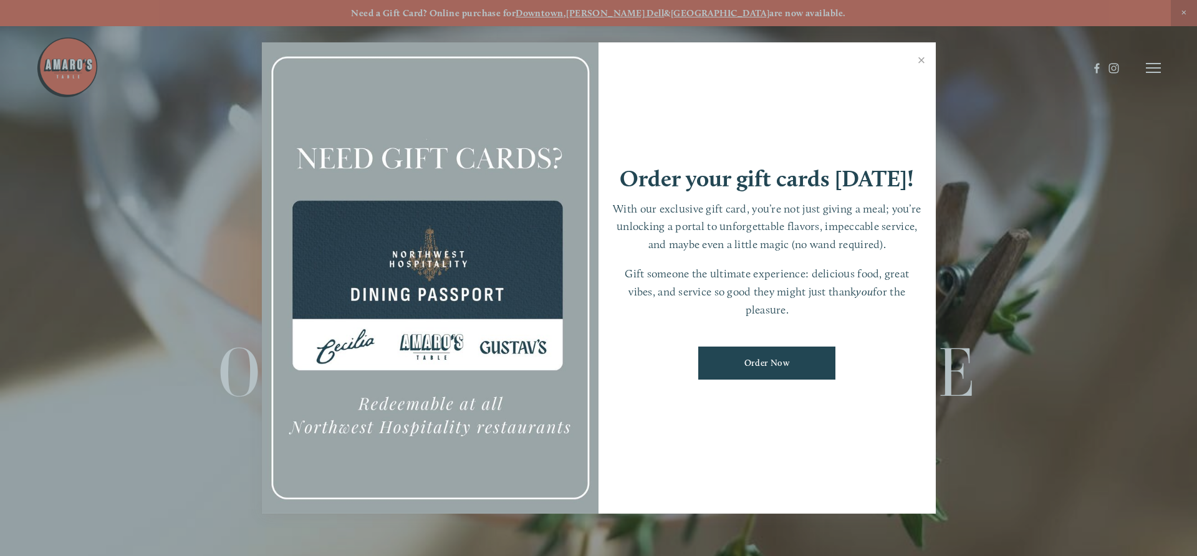
click at [924, 65] on link "Close" at bounding box center [921, 61] width 24 height 35
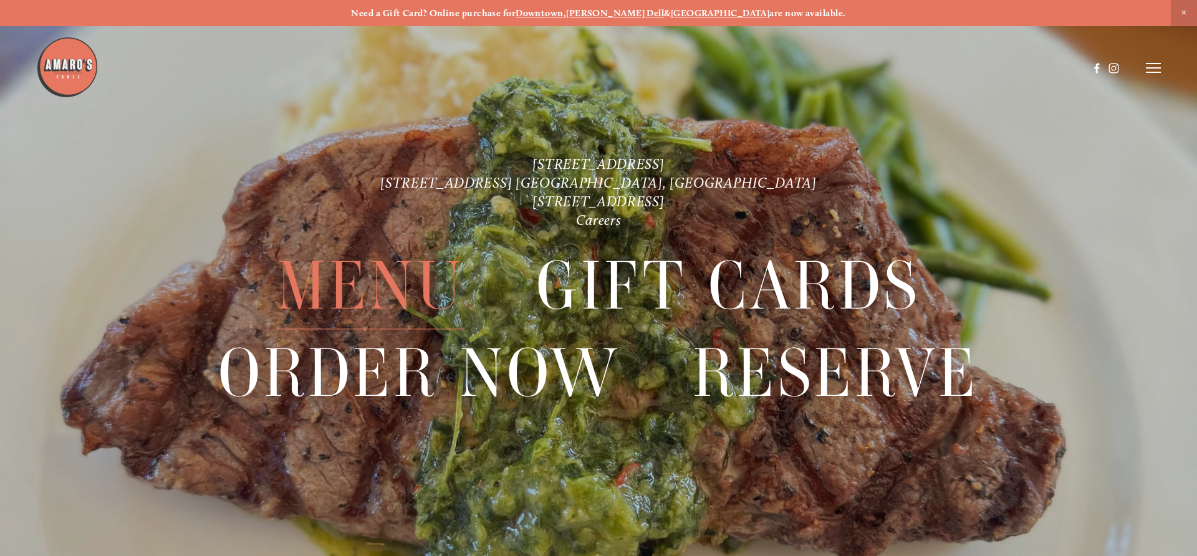
click at [373, 280] on span "Menu" at bounding box center [371, 285] width 188 height 87
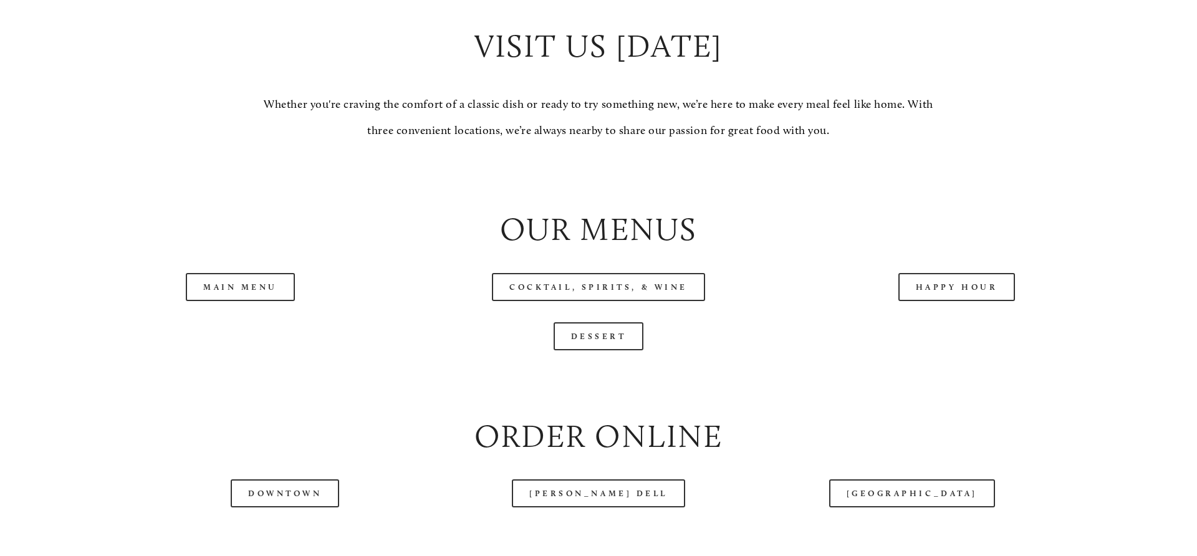
scroll to position [1288, 0]
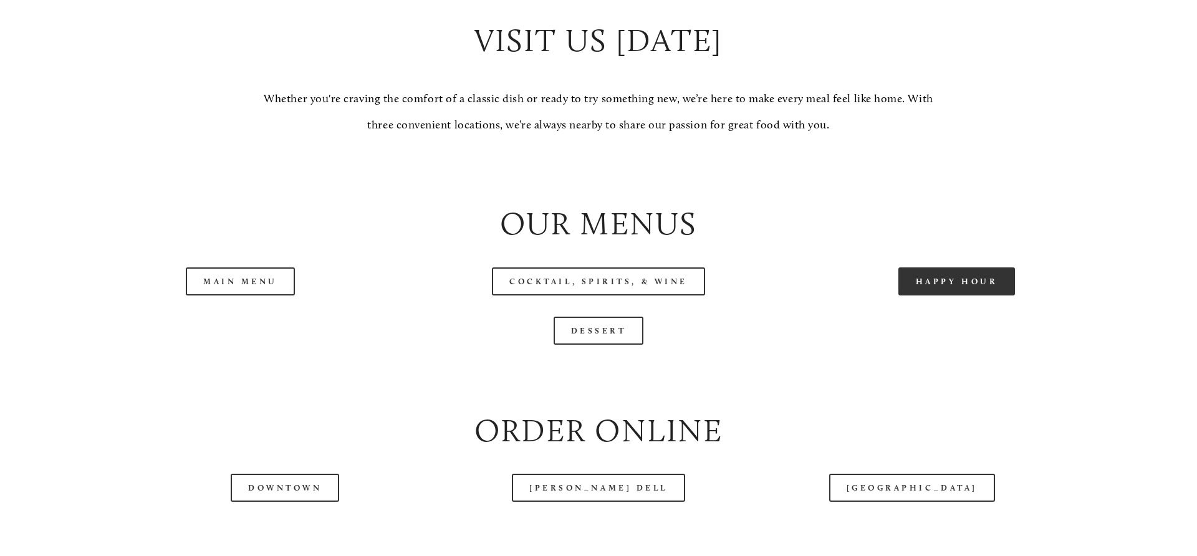
click at [919, 295] on link "Happy Hour" at bounding box center [956, 281] width 117 height 28
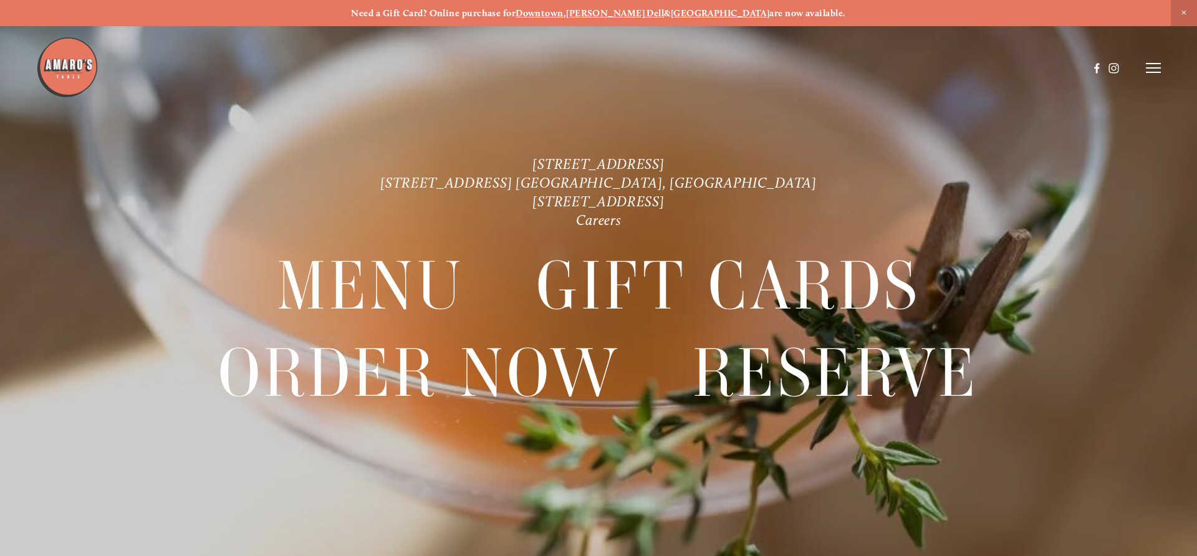
click at [697, 14] on strong "[GEOGRAPHIC_DATA]" at bounding box center [720, 12] width 99 height 11
